Goal: Check status

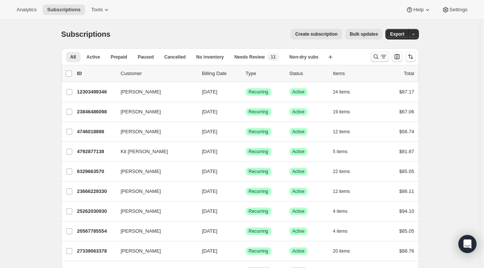
click at [379, 55] on icon "Search and filter results" at bounding box center [376, 57] width 8 height 8
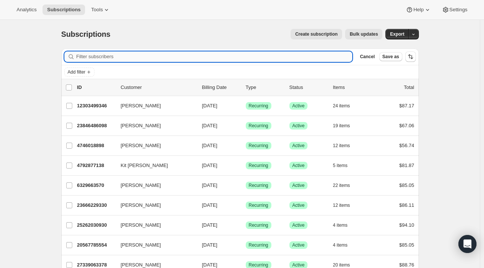
click at [193, 56] on input "Filter subscribers" at bounding box center [214, 57] width 276 height 11
paste input "[PERSON_NAME][EMAIL_ADDRESS][PERSON_NAME][DOMAIN_NAME]"
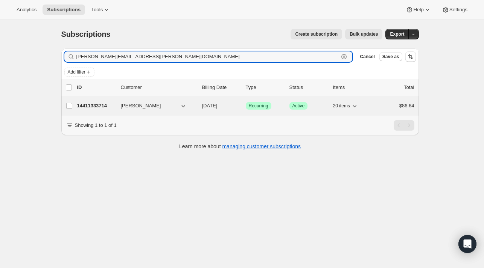
type input "[PERSON_NAME][EMAIL_ADDRESS][PERSON_NAME][DOMAIN_NAME]"
click at [81, 106] on p "14411333714" at bounding box center [96, 106] width 38 height 8
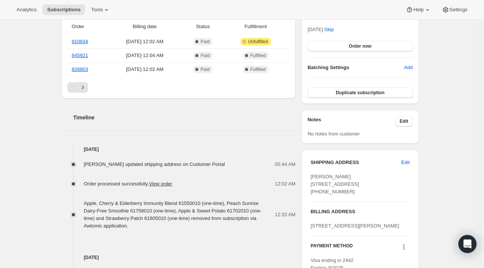
scroll to position [263, 0]
